Goal: Book appointment/travel/reservation

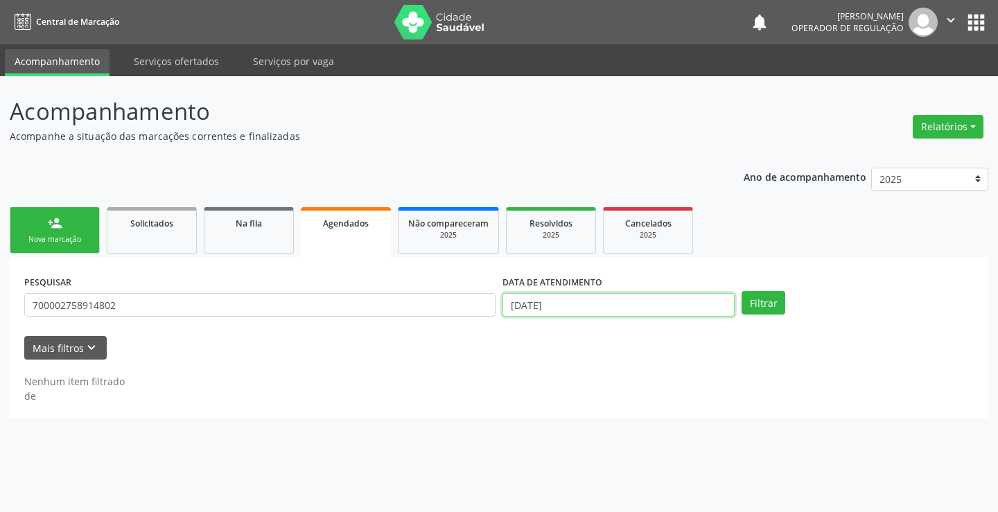
click at [568, 306] on input "[DATE]" at bounding box center [619, 305] width 232 height 24
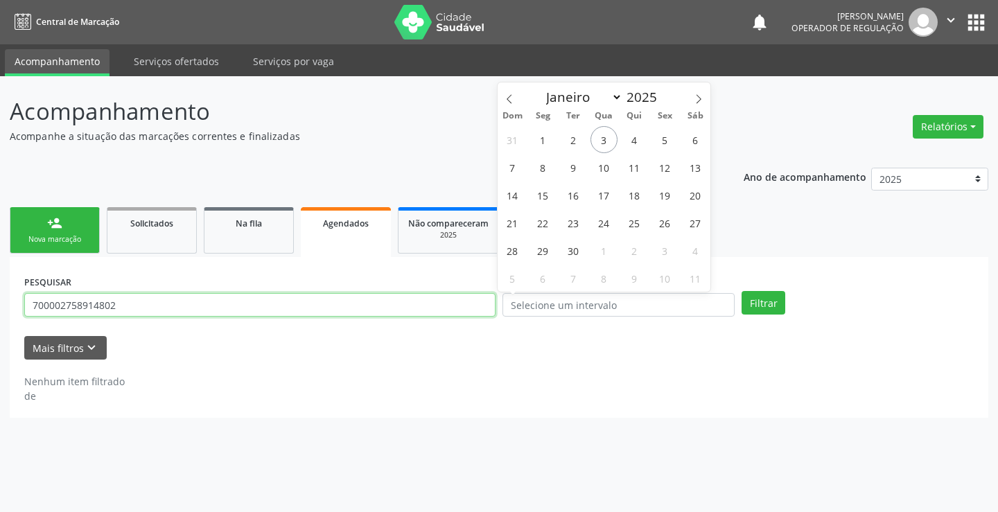
click at [405, 304] on input "700002758914802" at bounding box center [259, 305] width 471 height 24
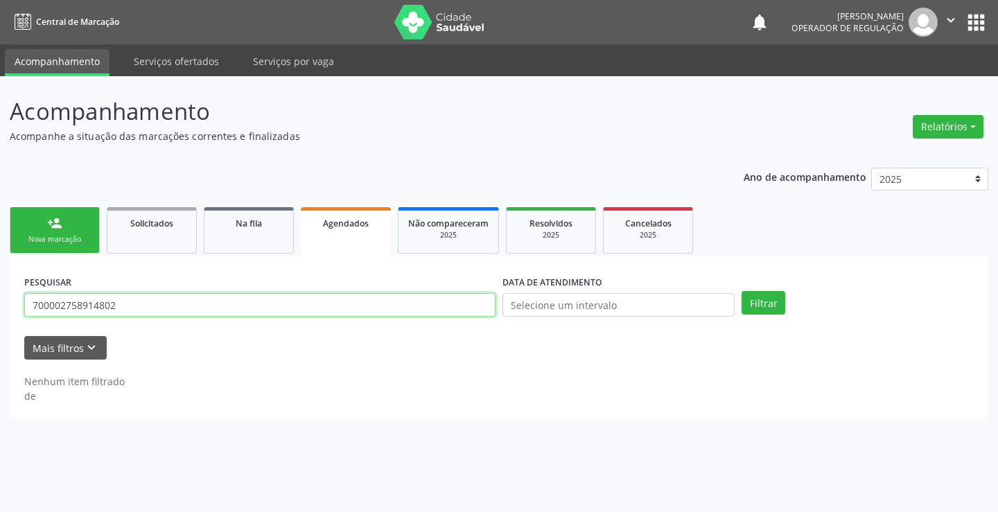
click at [405, 304] on input "700002758914802" at bounding box center [259, 305] width 471 height 24
type input "[PERSON_NAME]"
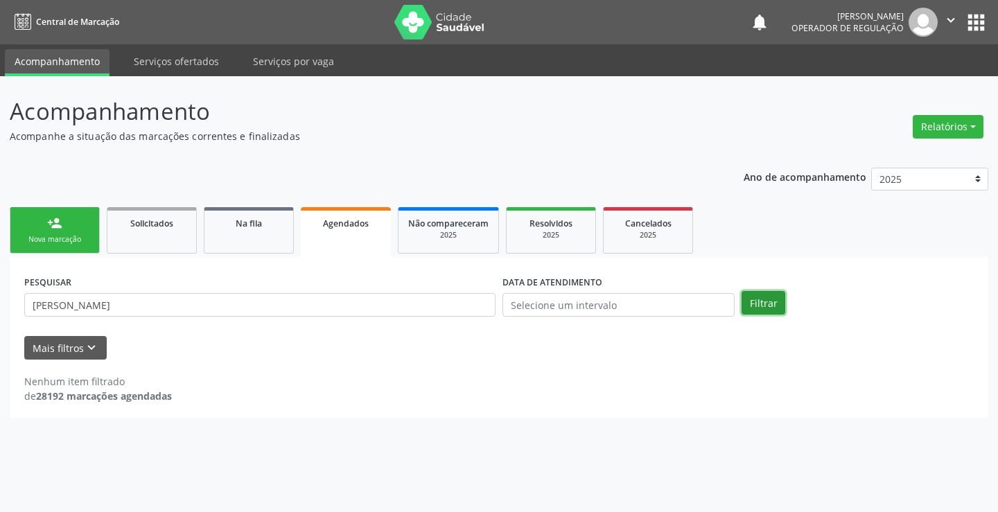
click at [747, 306] on button "Filtrar" at bounding box center [764, 303] width 44 height 24
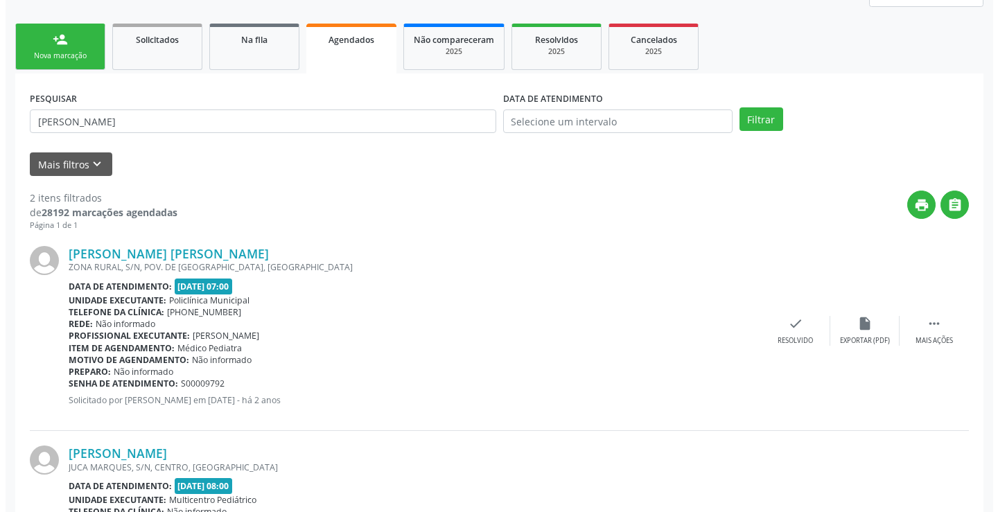
scroll to position [326, 0]
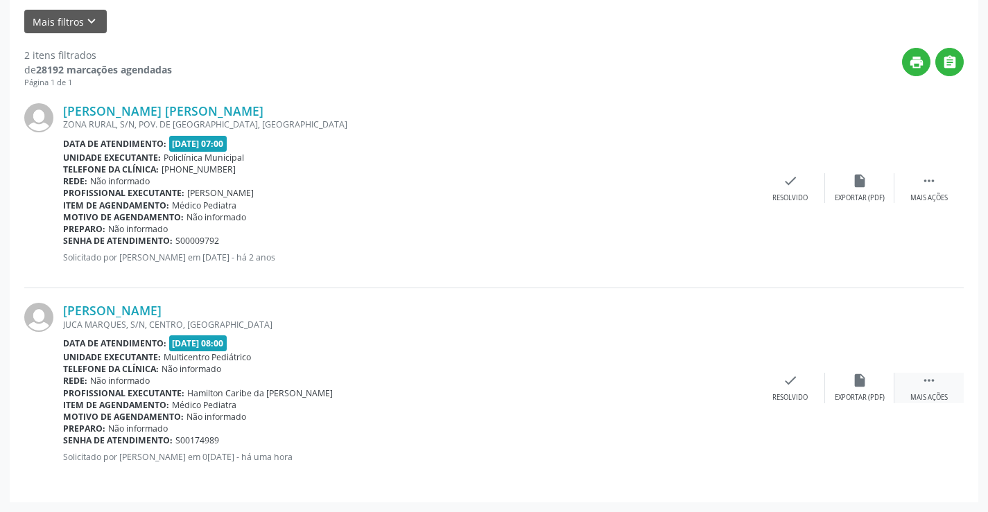
click at [941, 379] on div " Mais ações" at bounding box center [928, 388] width 69 height 30
click at [729, 383] on div "cancel Cancelar" at bounding box center [720, 388] width 69 height 30
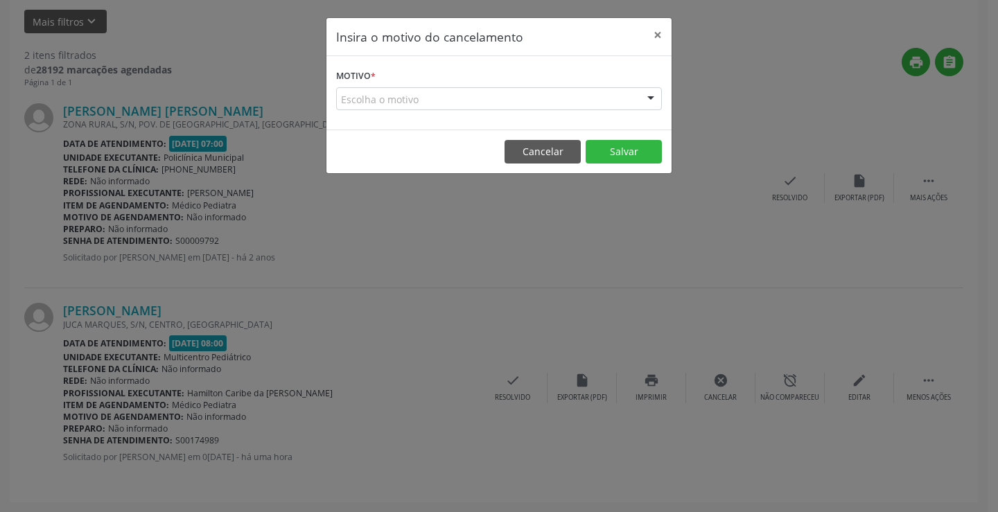
click at [611, 96] on div "Escolha o motivo" at bounding box center [499, 99] width 326 height 24
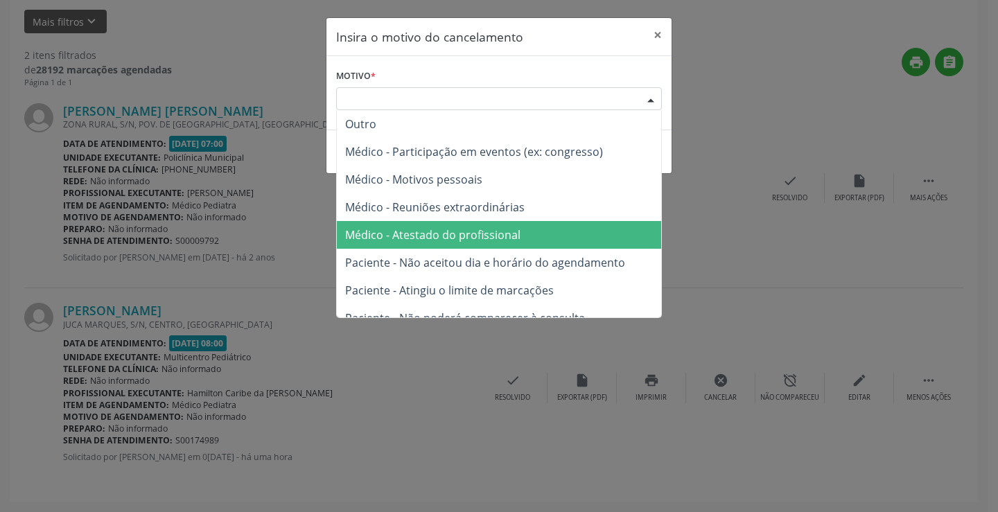
scroll to position [69, 0]
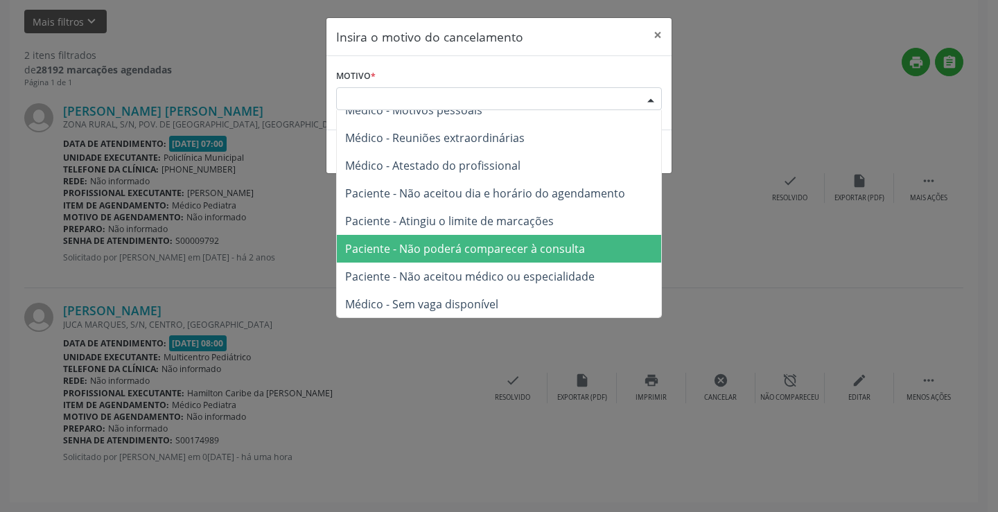
click at [446, 254] on span "Paciente - Não poderá comparecer à consulta" at bounding box center [465, 248] width 240 height 15
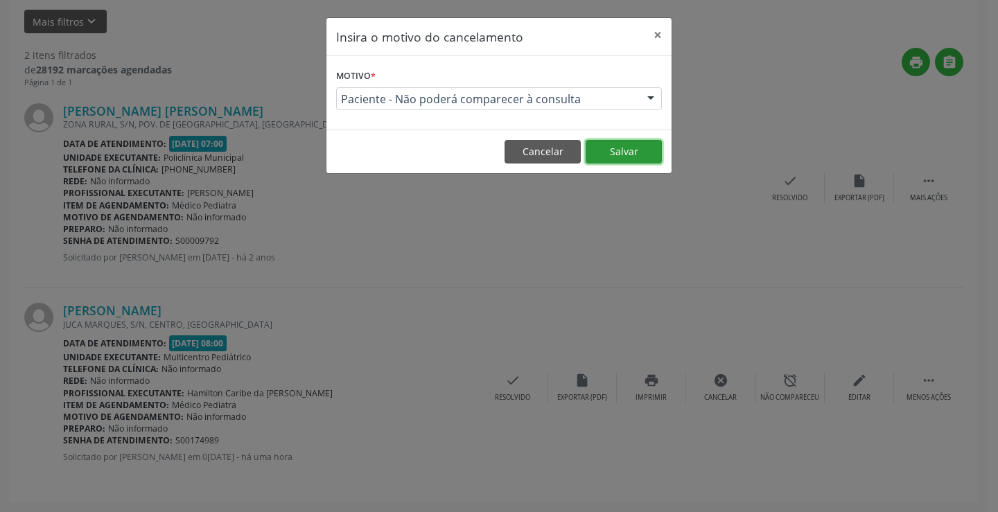
click at [609, 153] on button "Salvar" at bounding box center [624, 152] width 76 height 24
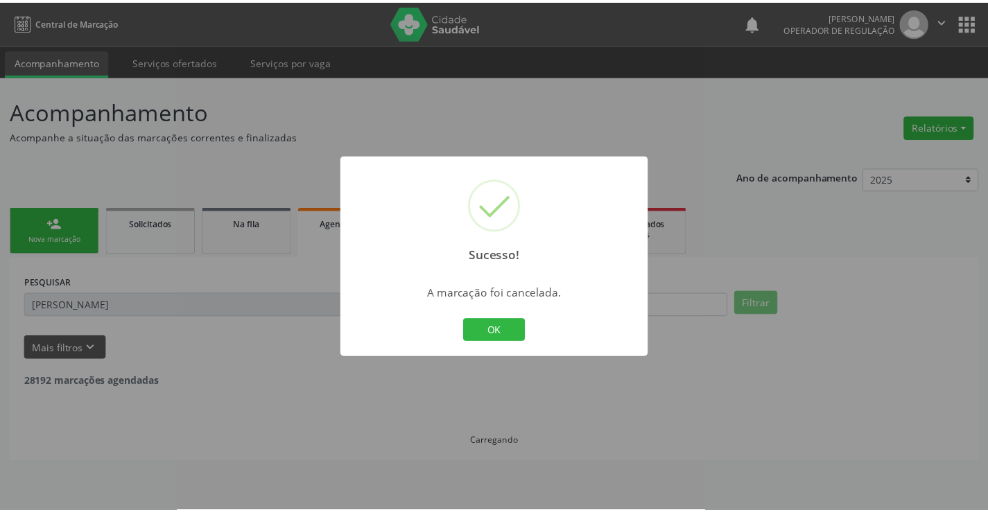
scroll to position [0, 0]
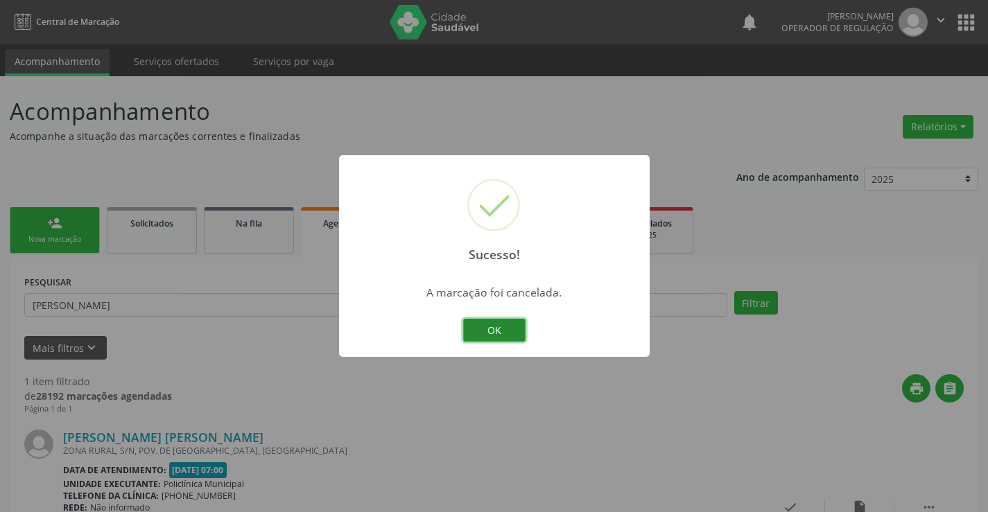
click at [505, 329] on button "OK" at bounding box center [494, 331] width 62 height 24
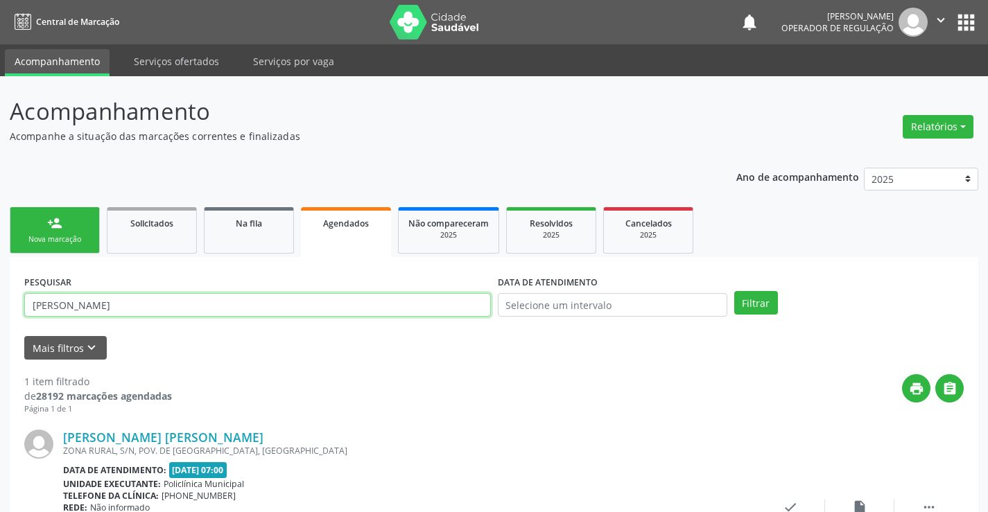
click at [195, 310] on input "[PERSON_NAME]" at bounding box center [257, 305] width 467 height 24
click at [85, 235] on div "Nova marcação" at bounding box center [54, 239] width 69 height 10
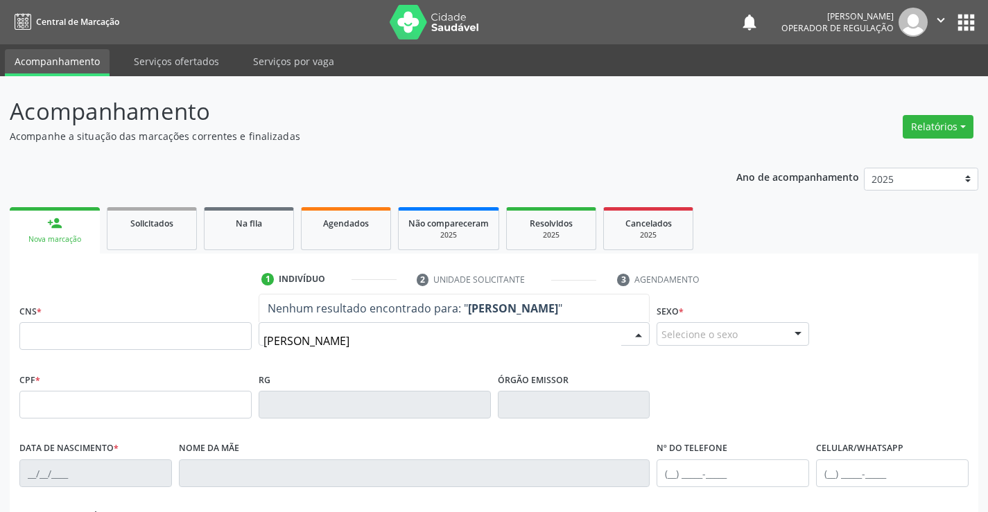
type input "[PERSON_NAME]"
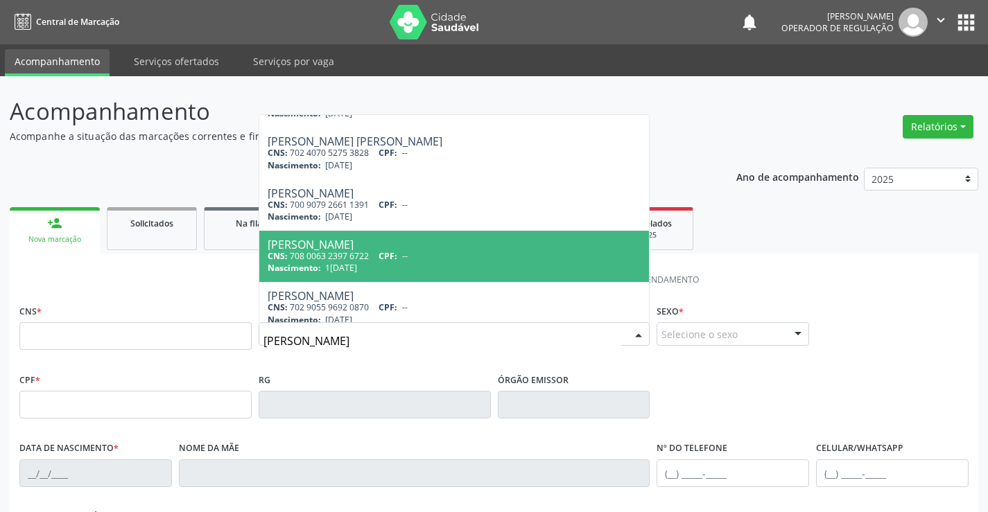
scroll to position [359, 0]
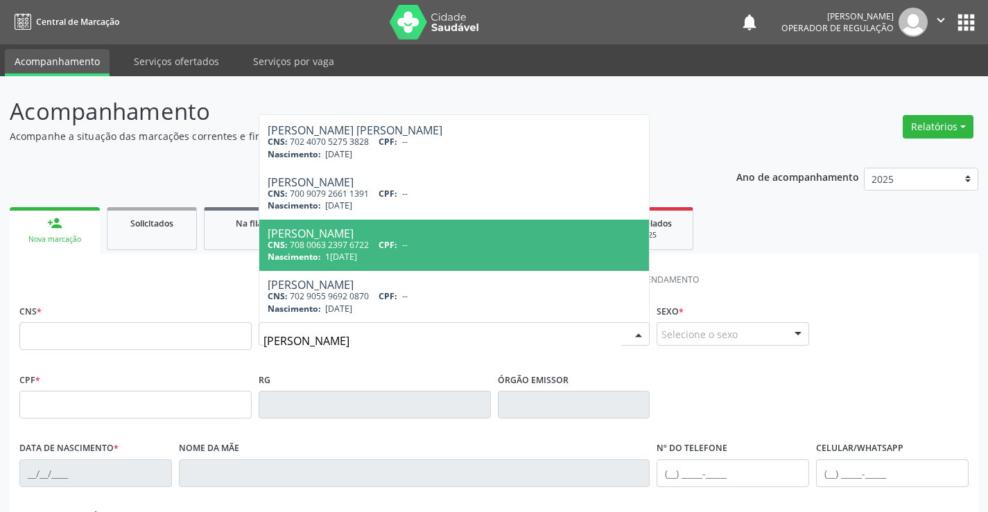
click at [405, 248] on span "--" at bounding box center [405, 245] width 6 height 12
type input "708 0063 2397 6722"
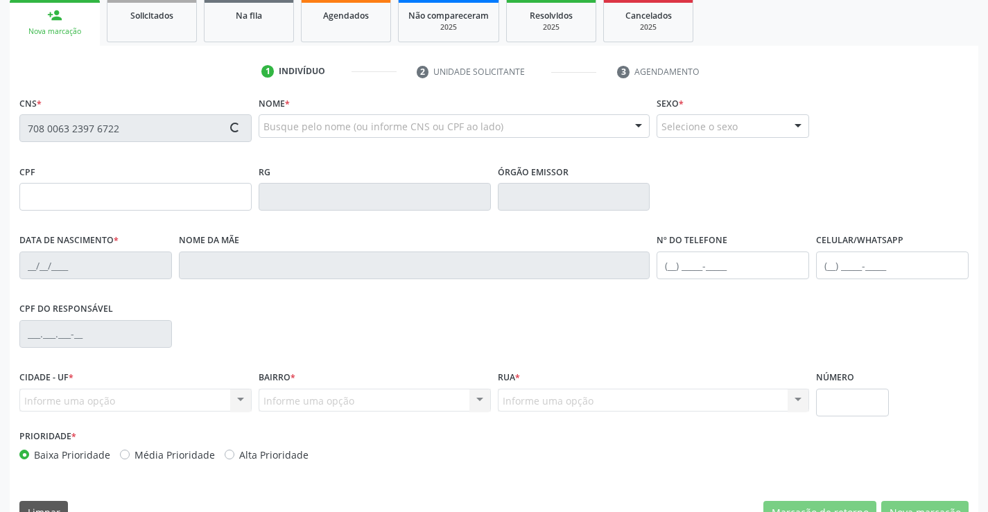
type input "1[DATE]"
type input "S/N"
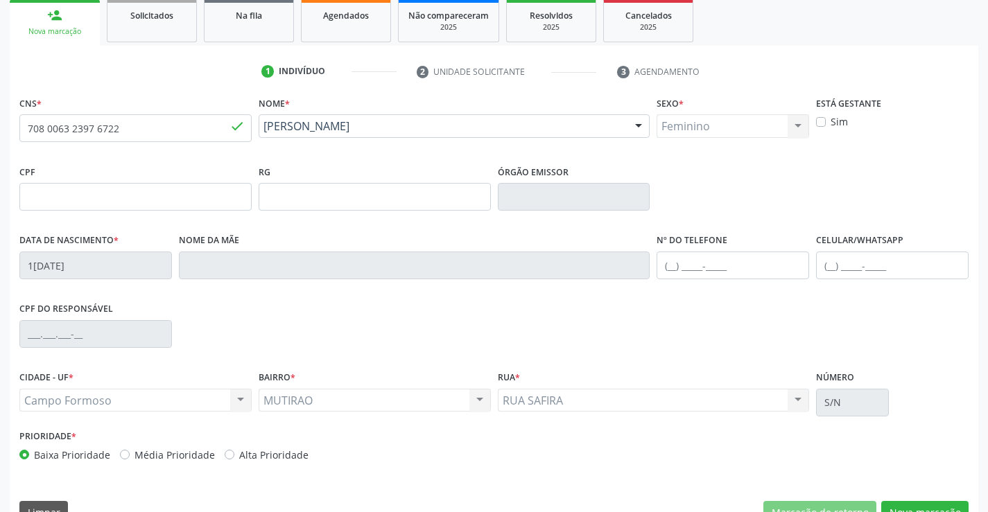
scroll to position [239, 0]
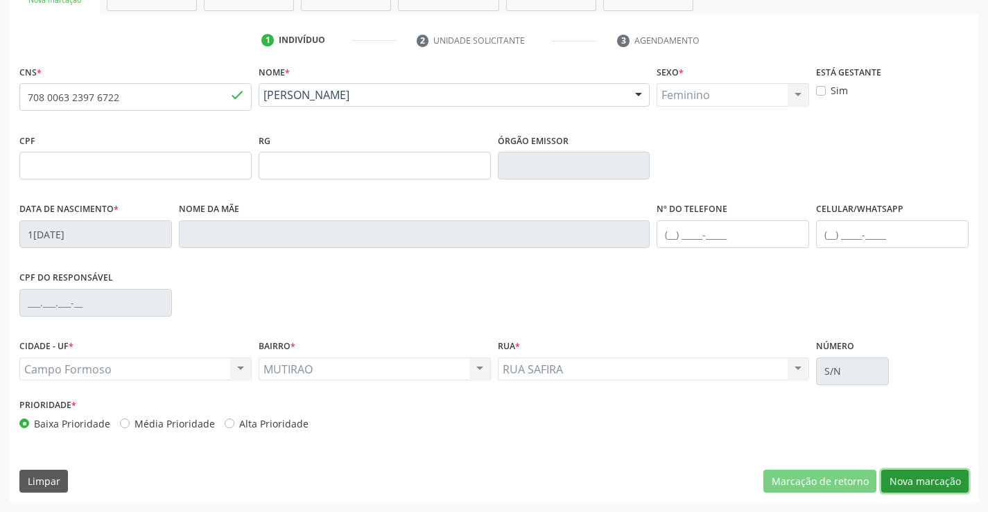
click at [907, 480] on button "Nova marcação" at bounding box center [924, 482] width 87 height 24
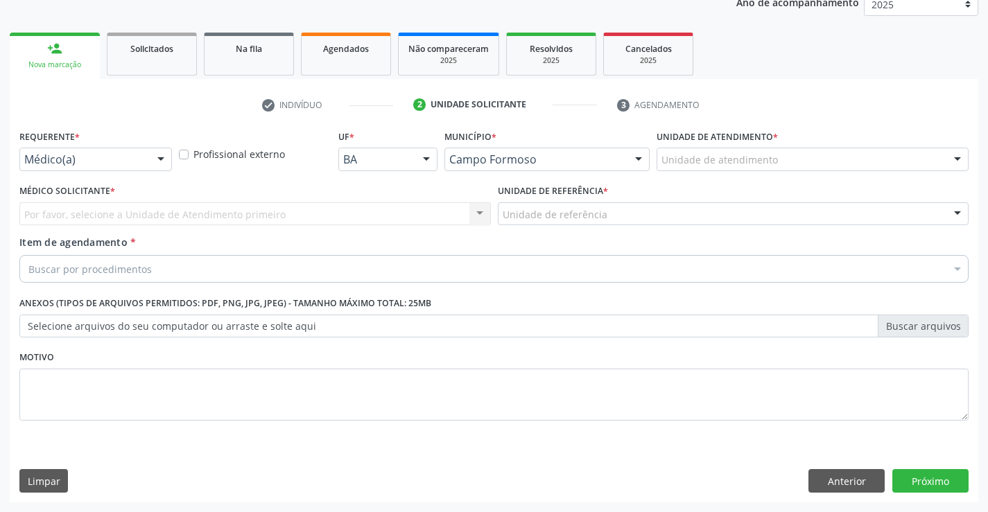
click at [146, 152] on div "Médico(a) Médico(a) Enfermeiro(a) Paciente Nenhum resultado encontrado para: " …" at bounding box center [95, 160] width 153 height 24
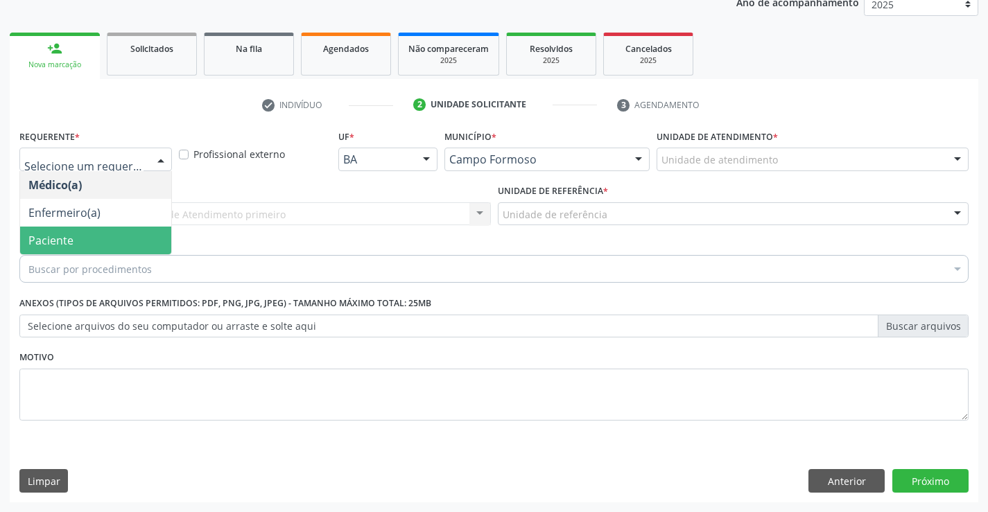
click at [87, 249] on span "Paciente" at bounding box center [95, 241] width 151 height 28
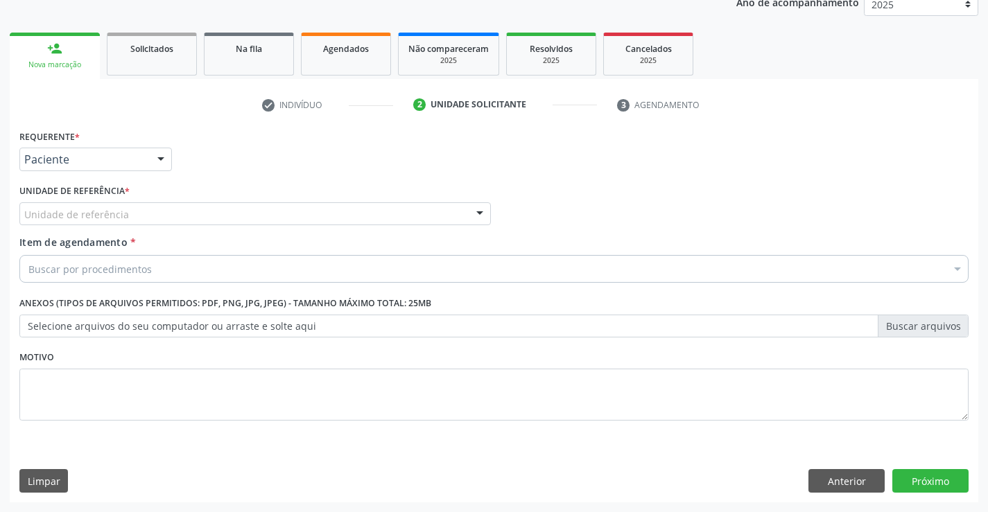
click at [146, 220] on div "Unidade de referência" at bounding box center [254, 214] width 471 height 24
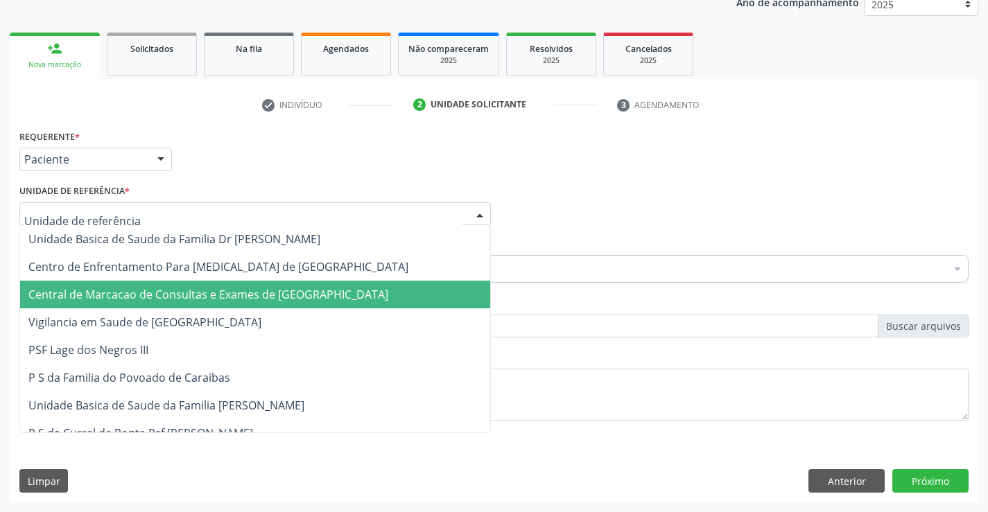
click at [146, 291] on span "Central de Marcacao de Consultas e Exames de [GEOGRAPHIC_DATA]" at bounding box center [208, 294] width 360 height 15
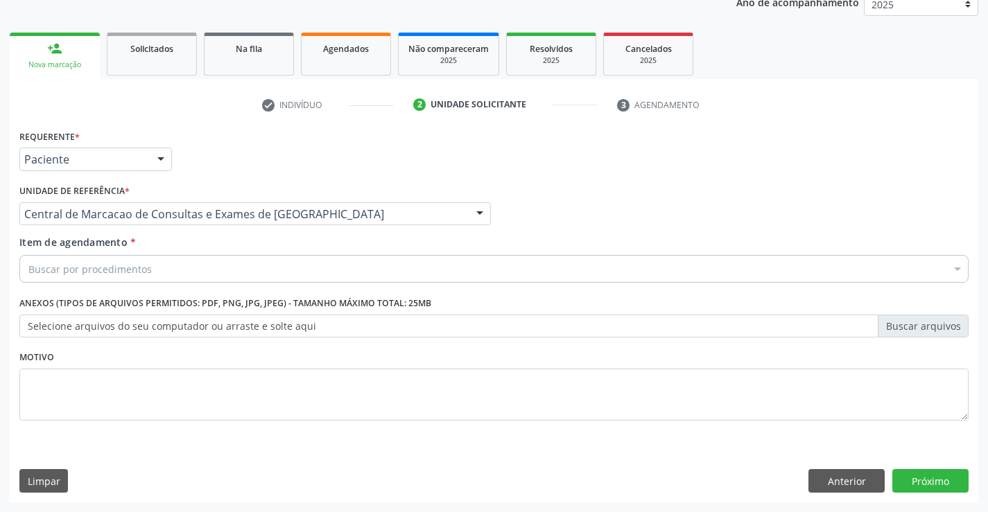
click at [162, 259] on div "Buscar por procedimentos" at bounding box center [493, 269] width 949 height 28
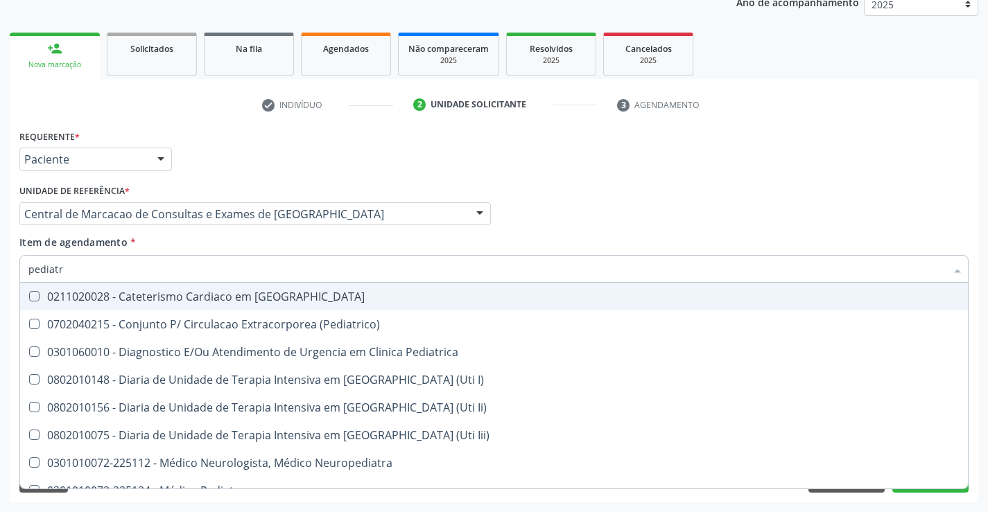
type input "pediatra"
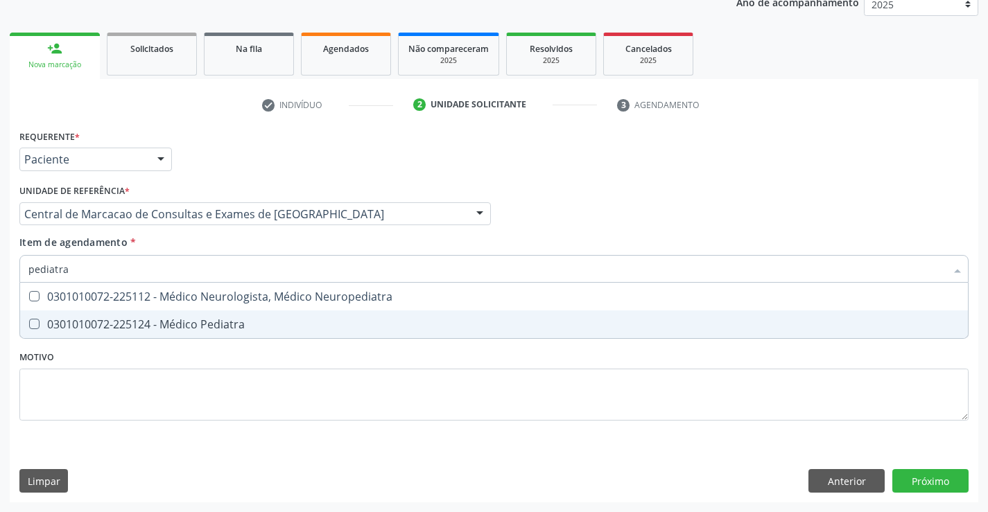
click at [148, 322] on div "0301010072-225124 - Médico Pediatra" at bounding box center [493, 324] width 931 height 11
checkbox Pediatra "true"
click at [921, 472] on div "Requerente * Paciente Médico(a) Enfermeiro(a) Paciente Nenhum resultado encontr…" at bounding box center [494, 314] width 968 height 376
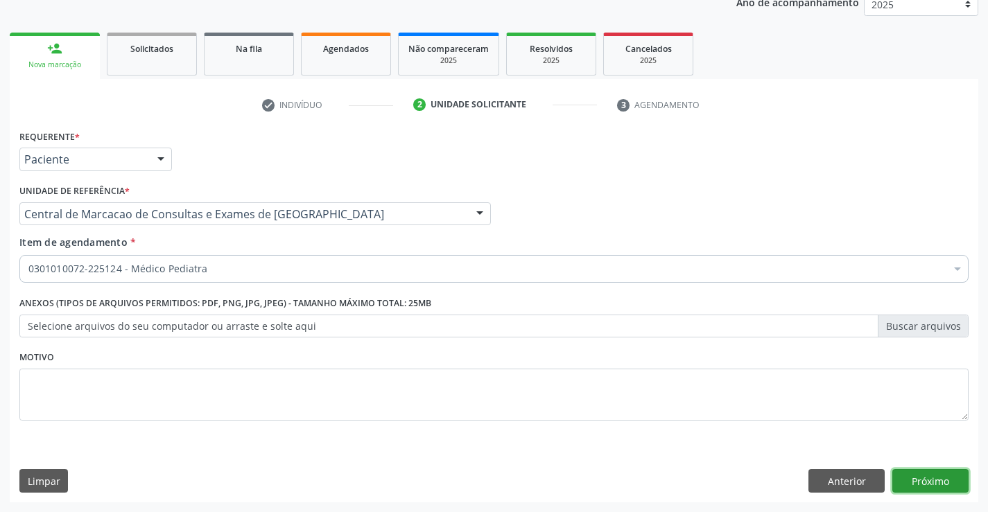
click at [943, 485] on button "Próximo" at bounding box center [930, 481] width 76 height 24
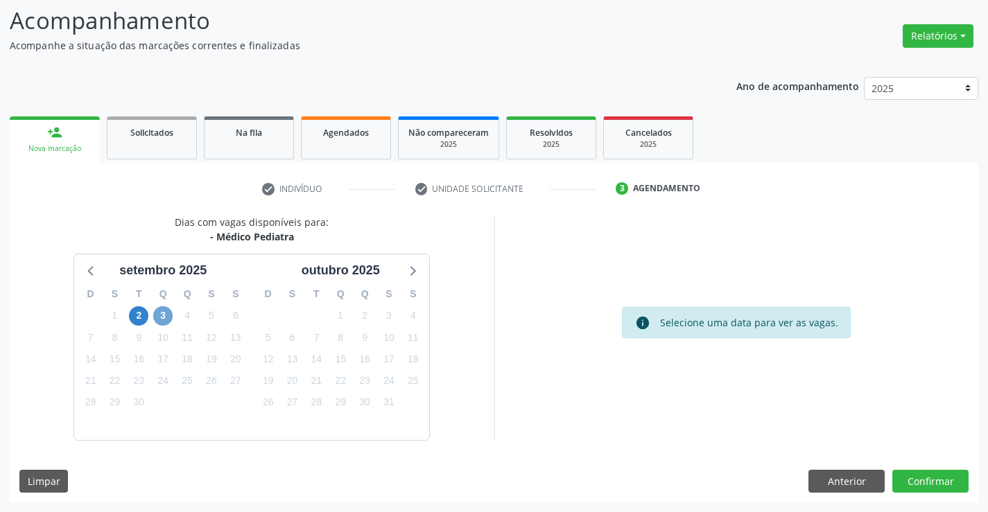
click at [164, 311] on span "3" at bounding box center [162, 315] width 19 height 19
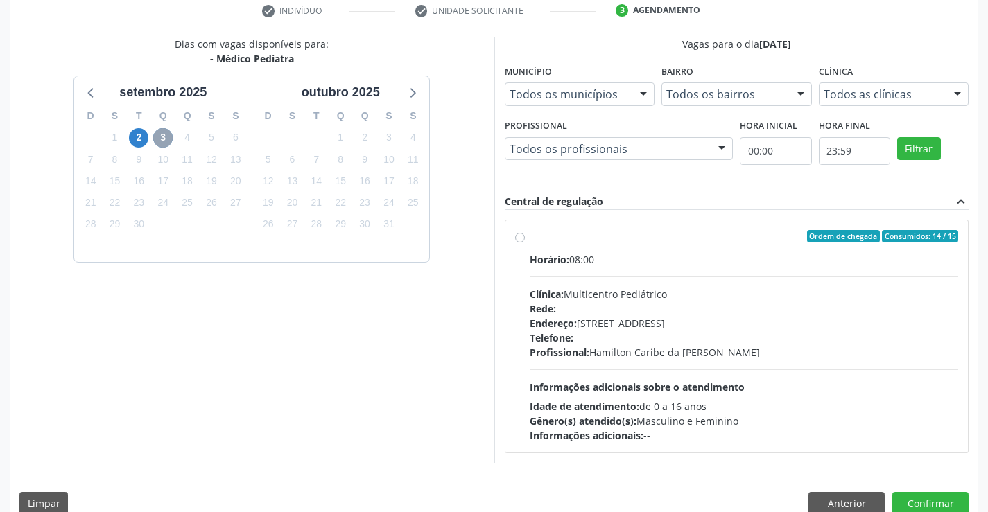
scroll to position [291, 0]
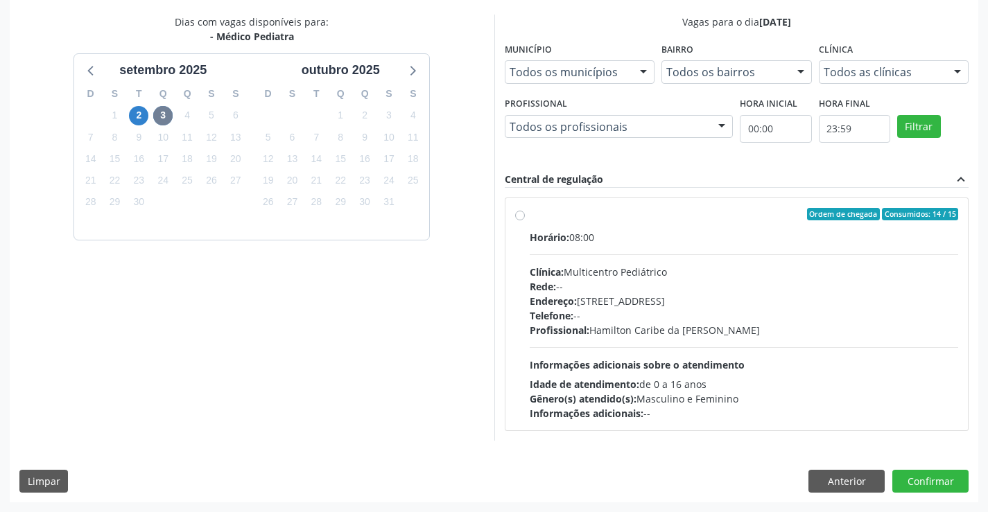
click at [683, 324] on div "Profissional: [PERSON_NAME]" at bounding box center [744, 330] width 429 height 15
click at [525, 220] on input "Ordem de chegada Consumidos: 14 / 15 Horário: 08:00 Clínica: Multicentro Pediát…" at bounding box center [520, 214] width 10 height 12
radio input "true"
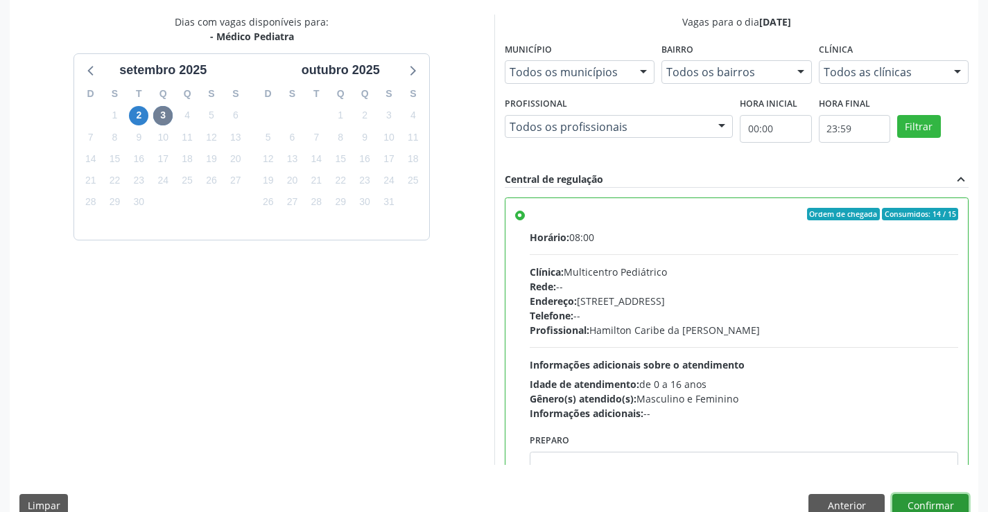
click at [944, 506] on button "Confirmar" at bounding box center [930, 506] width 76 height 24
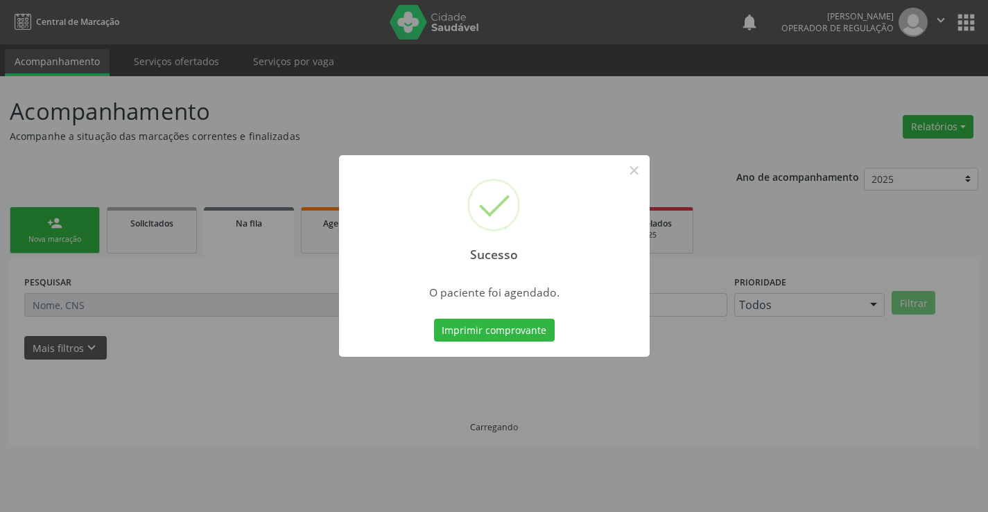
scroll to position [0, 0]
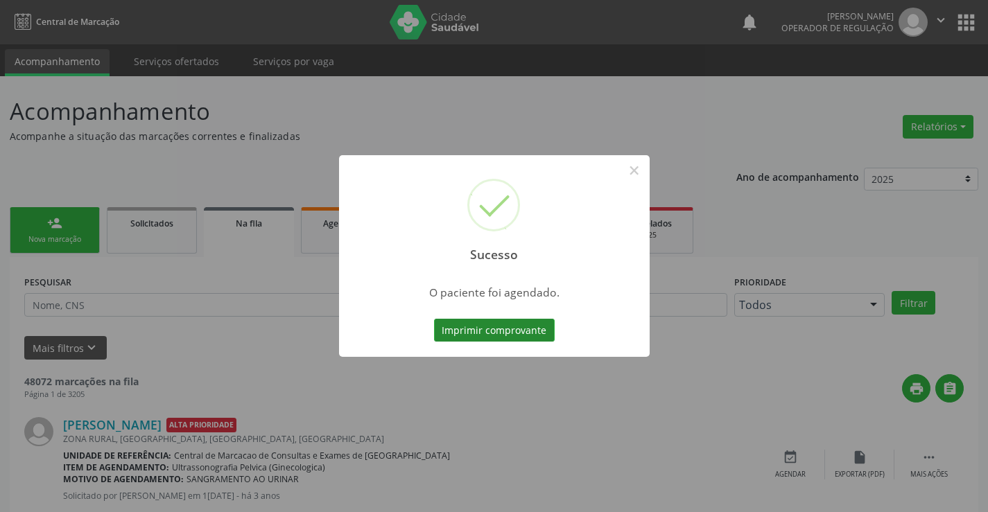
click at [512, 331] on button "Imprimir comprovante" at bounding box center [494, 331] width 121 height 24
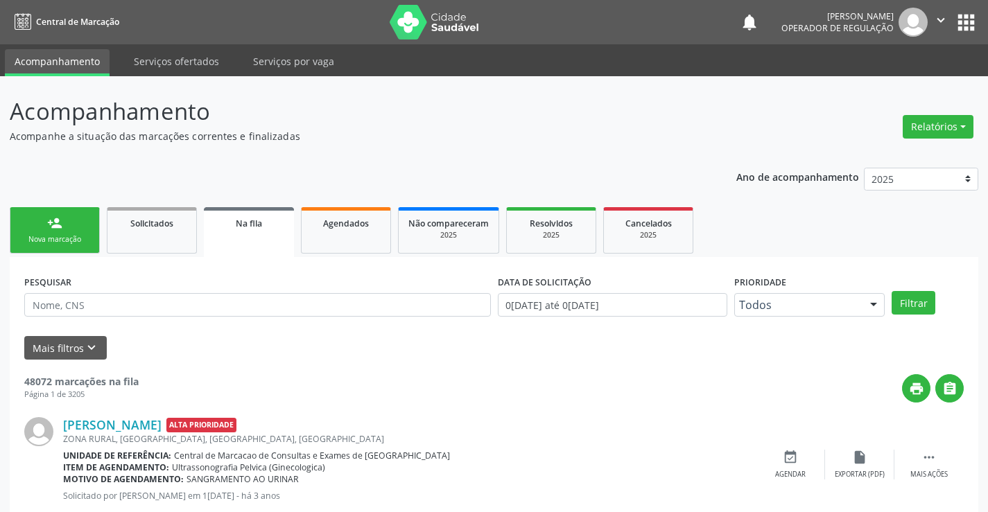
click at [938, 19] on icon "" at bounding box center [940, 19] width 15 height 15
click at [913, 83] on link "Sair" at bounding box center [905, 84] width 96 height 19
